Goal: Check status: Check status

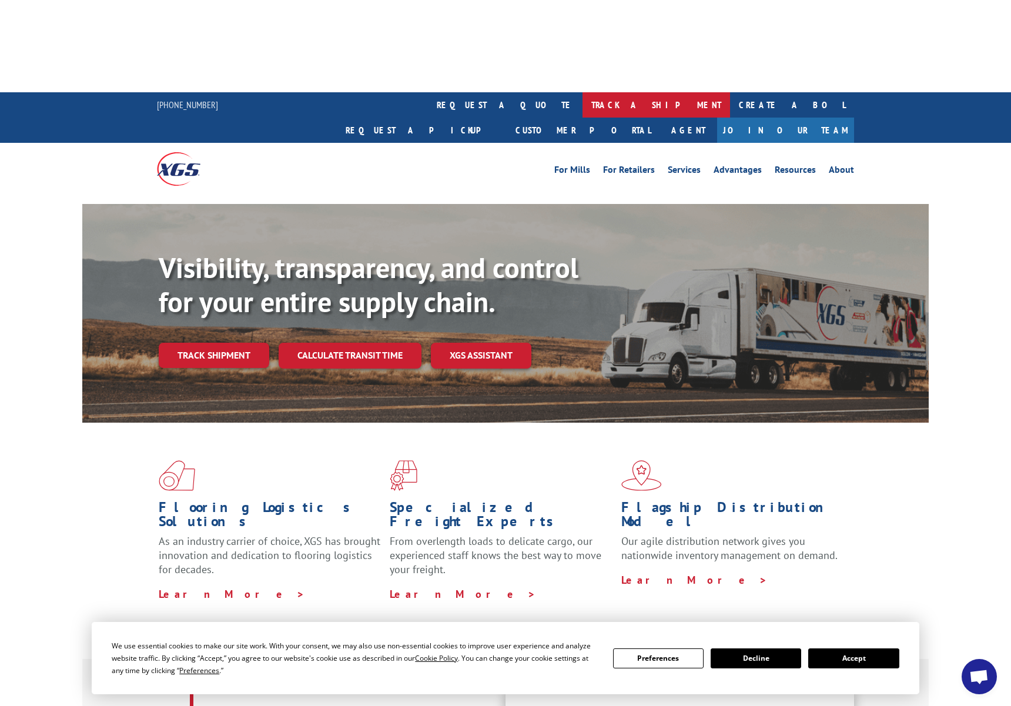
click at [583, 92] on link "track a shipment" at bounding box center [657, 104] width 148 height 25
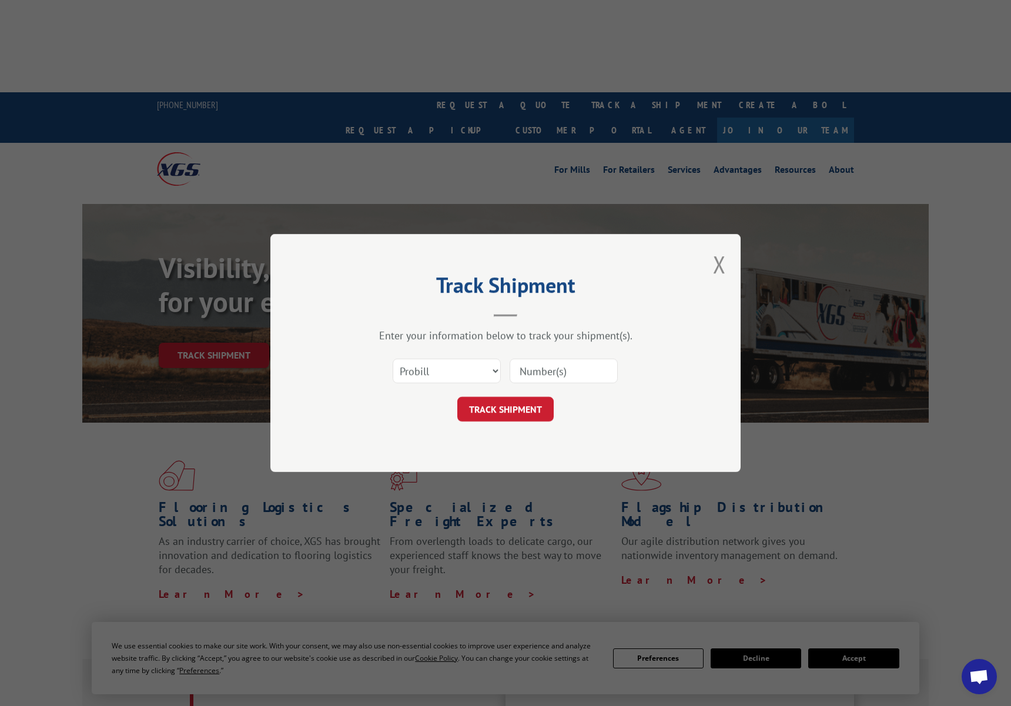
click at [587, 362] on input at bounding box center [564, 371] width 108 height 25
type input "17402951"
click at [451, 372] on select "Select category... Probill BOL PO" at bounding box center [447, 371] width 108 height 25
click at [423, 376] on select "Select category... Probill BOL PO" at bounding box center [447, 371] width 108 height 25
click at [504, 408] on button "TRACK SHIPMENT" at bounding box center [505, 409] width 96 height 25
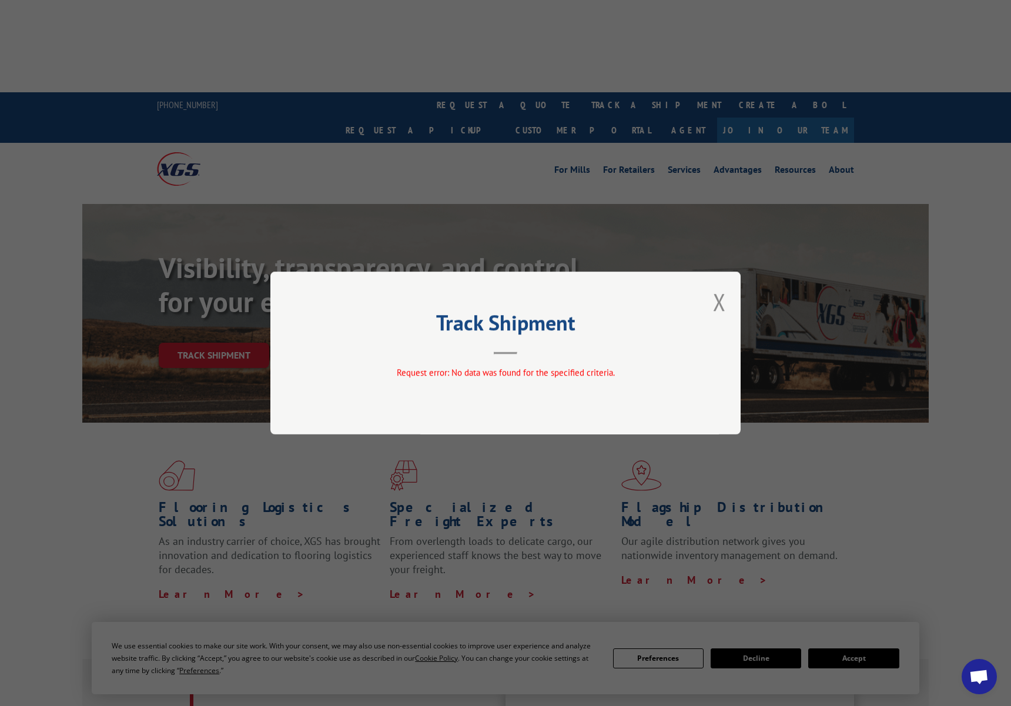
click at [495, 347] on header "Track Shipment" at bounding box center [505, 335] width 353 height 40
click at [708, 299] on div "Track Shipment Request error: No data was found for the specified criteria." at bounding box center [505, 353] width 470 height 163
click at [713, 297] on button "Close modal" at bounding box center [719, 301] width 13 height 31
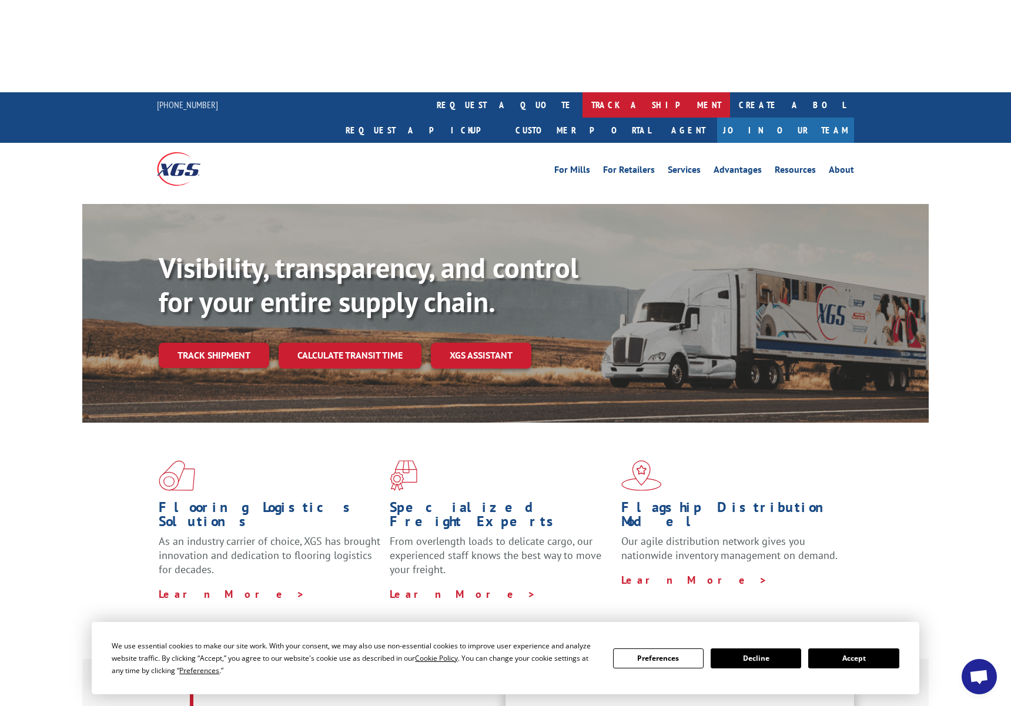
click at [583, 92] on link "track a shipment" at bounding box center [657, 104] width 148 height 25
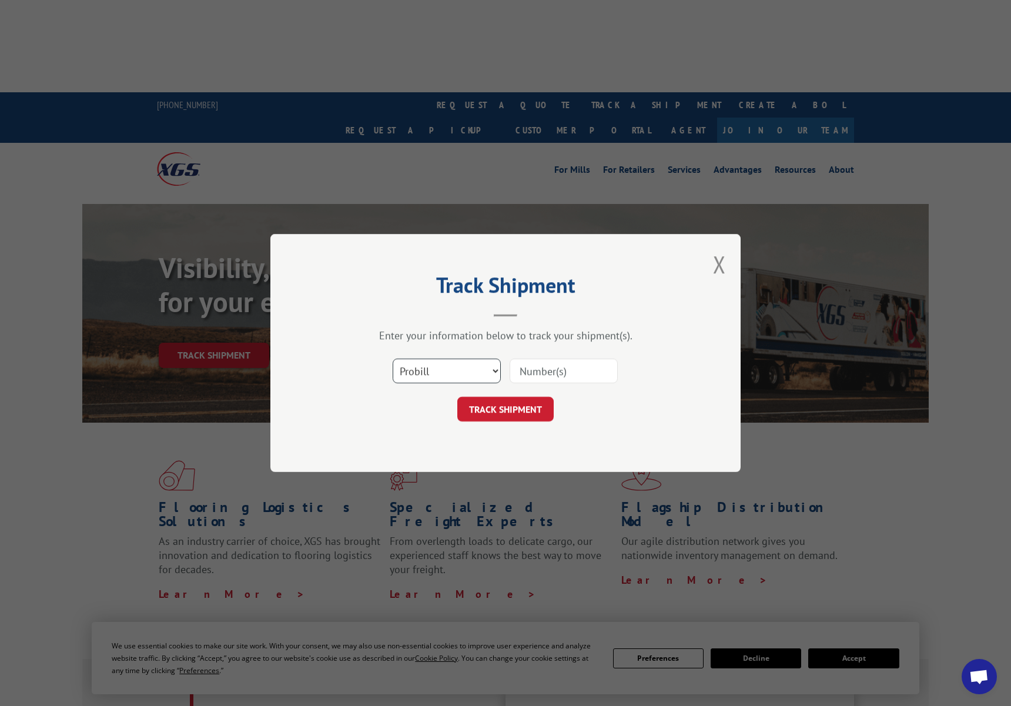
click at [469, 369] on select "Select category... Probill BOL PO" at bounding box center [447, 371] width 108 height 25
select select "bol"
click at [558, 369] on input at bounding box center [564, 371] width 108 height 25
type input "17402951"
click at [537, 408] on button "TRACK SHIPMENT" at bounding box center [505, 409] width 96 height 25
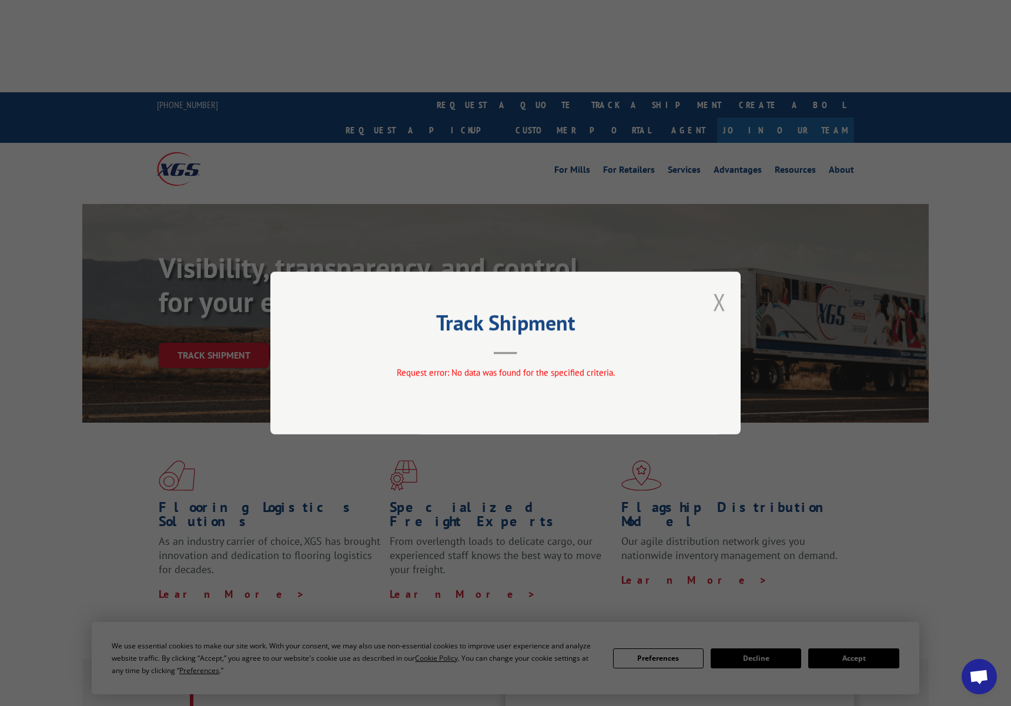
click at [718, 299] on button "Close modal" at bounding box center [719, 301] width 13 height 31
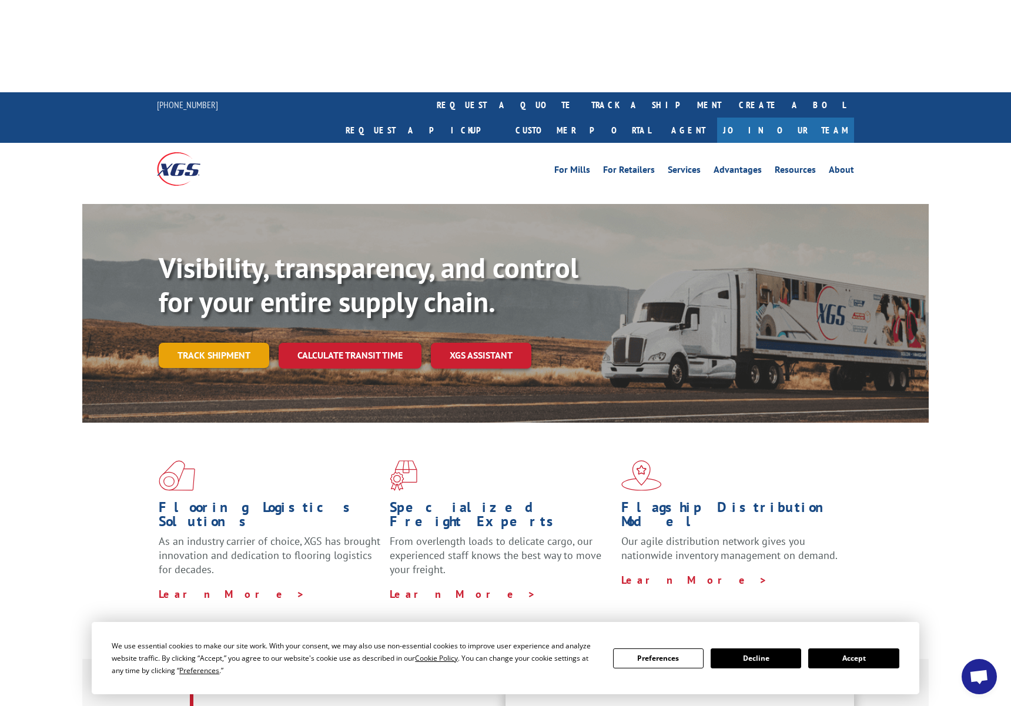
click at [213, 343] on link "Track shipment" at bounding box center [214, 355] width 111 height 25
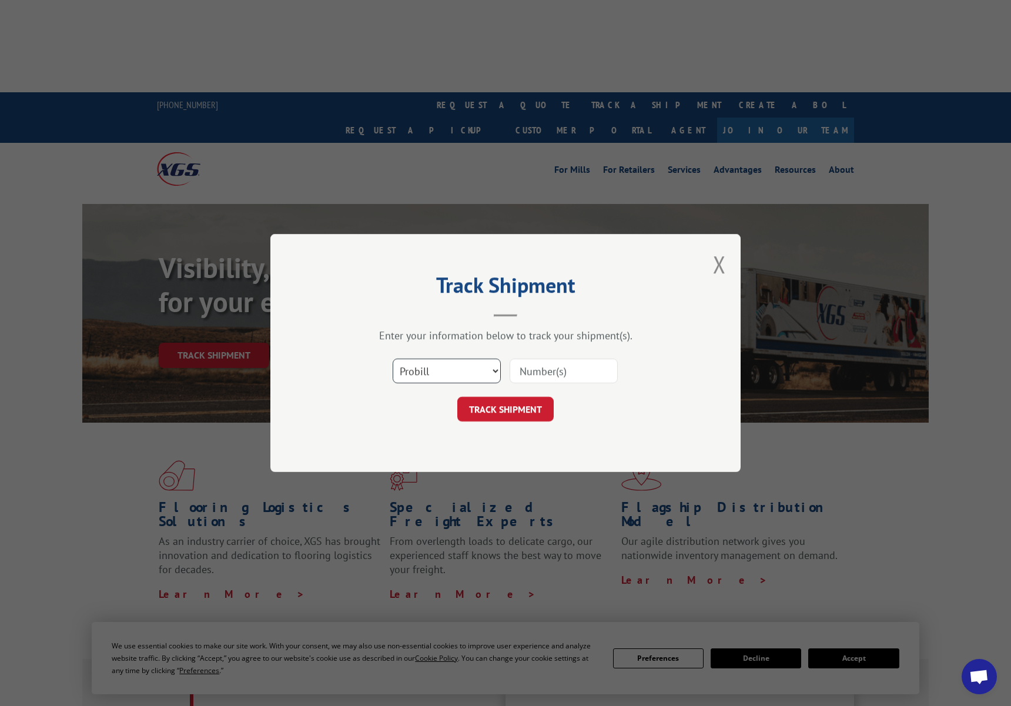
click at [444, 376] on select "Select category... Probill BOL PO" at bounding box center [447, 371] width 108 height 25
select select "po"
click at [596, 371] on input at bounding box center [564, 371] width 108 height 25
type input "17402951"
click at [543, 410] on button "TRACK SHIPMENT" at bounding box center [505, 409] width 96 height 25
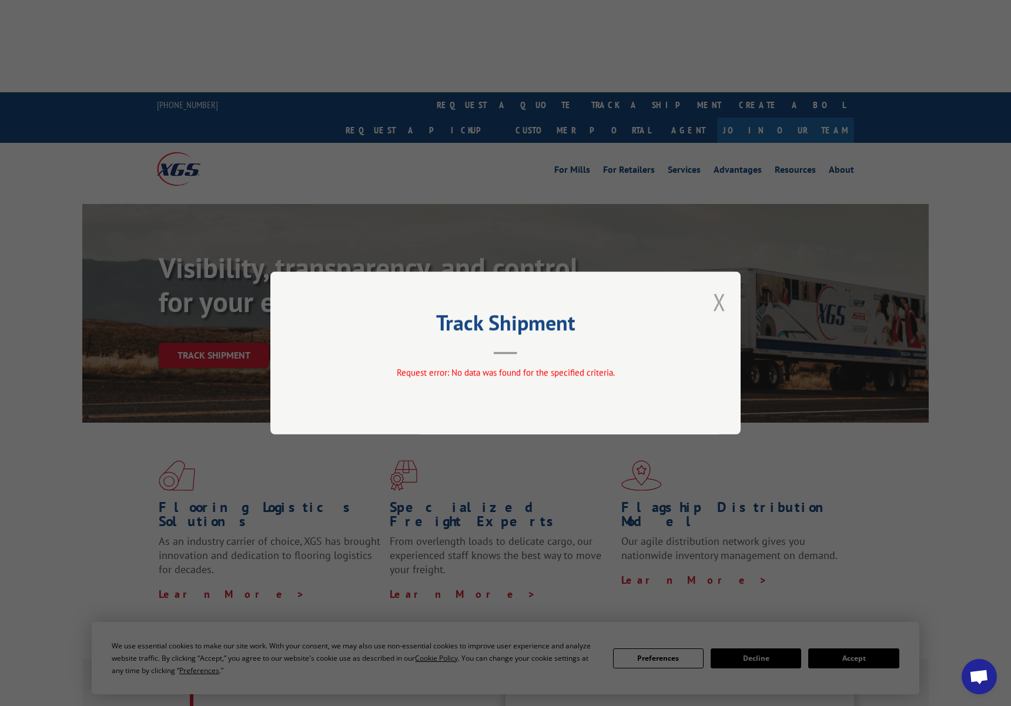
click at [720, 302] on button "Close modal" at bounding box center [719, 301] width 13 height 31
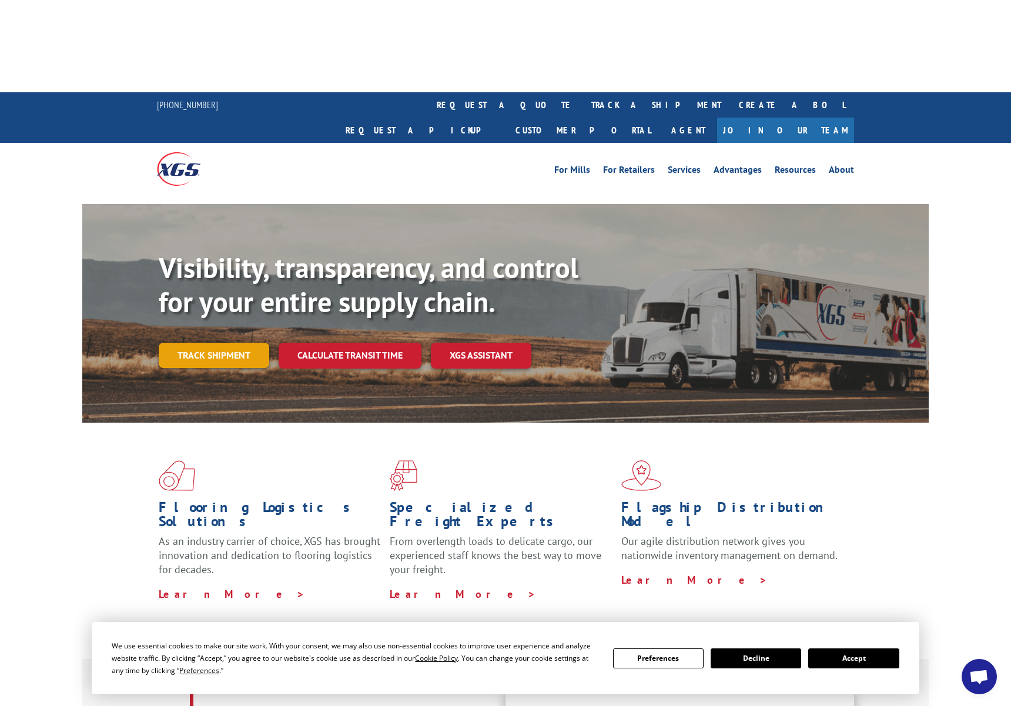
click at [240, 343] on link "Track shipment" at bounding box center [214, 355] width 111 height 25
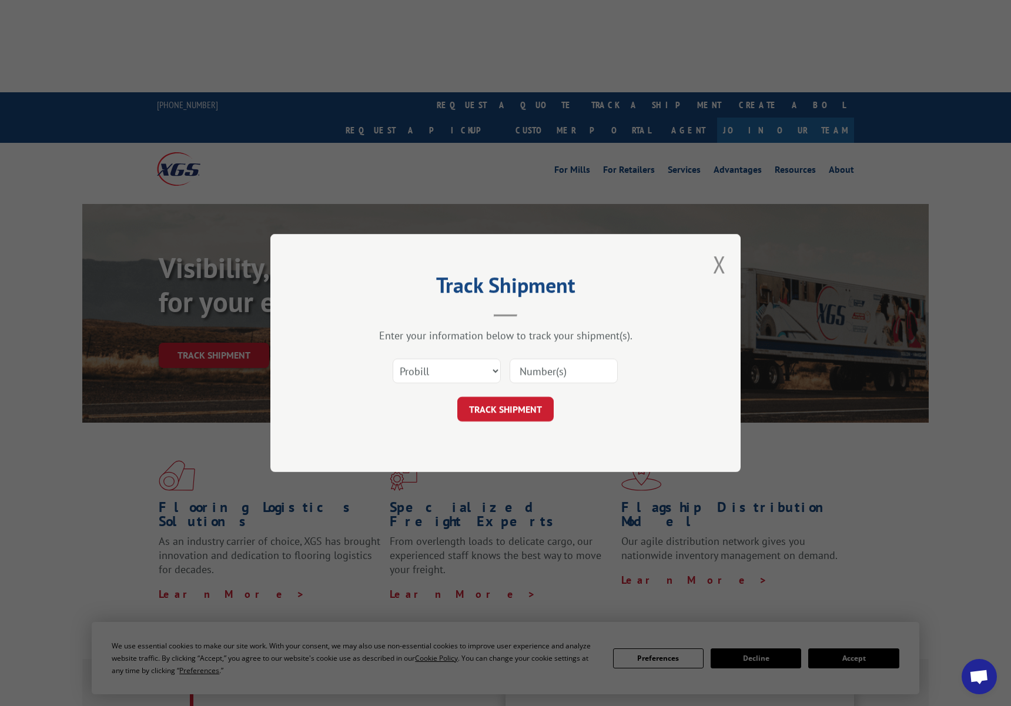
click at [561, 369] on input at bounding box center [564, 371] width 108 height 25
type input "17402951"
drag, startPoint x: 574, startPoint y: 376, endPoint x: 520, endPoint y: 374, distance: 54.1
click at [520, 374] on input "17402951" at bounding box center [564, 371] width 108 height 25
click at [728, 265] on div "Track Shipment Enter your information below to track your shipment(s). Select c…" at bounding box center [505, 353] width 470 height 238
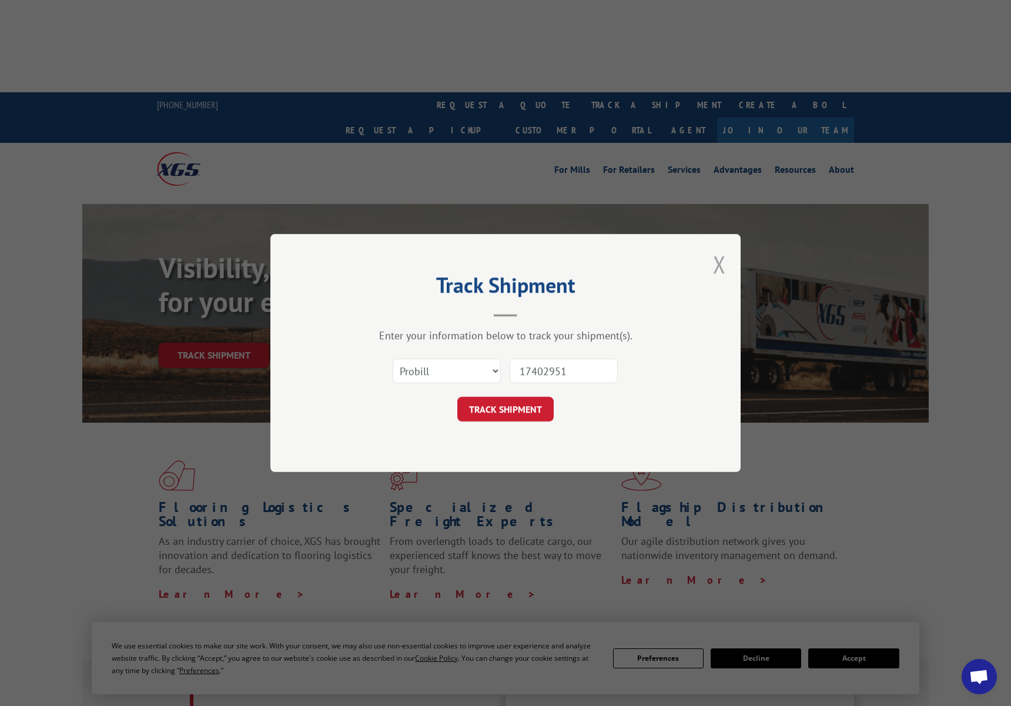
click at [718, 269] on button "Close modal" at bounding box center [719, 264] width 13 height 31
